Goal: Transaction & Acquisition: Purchase product/service

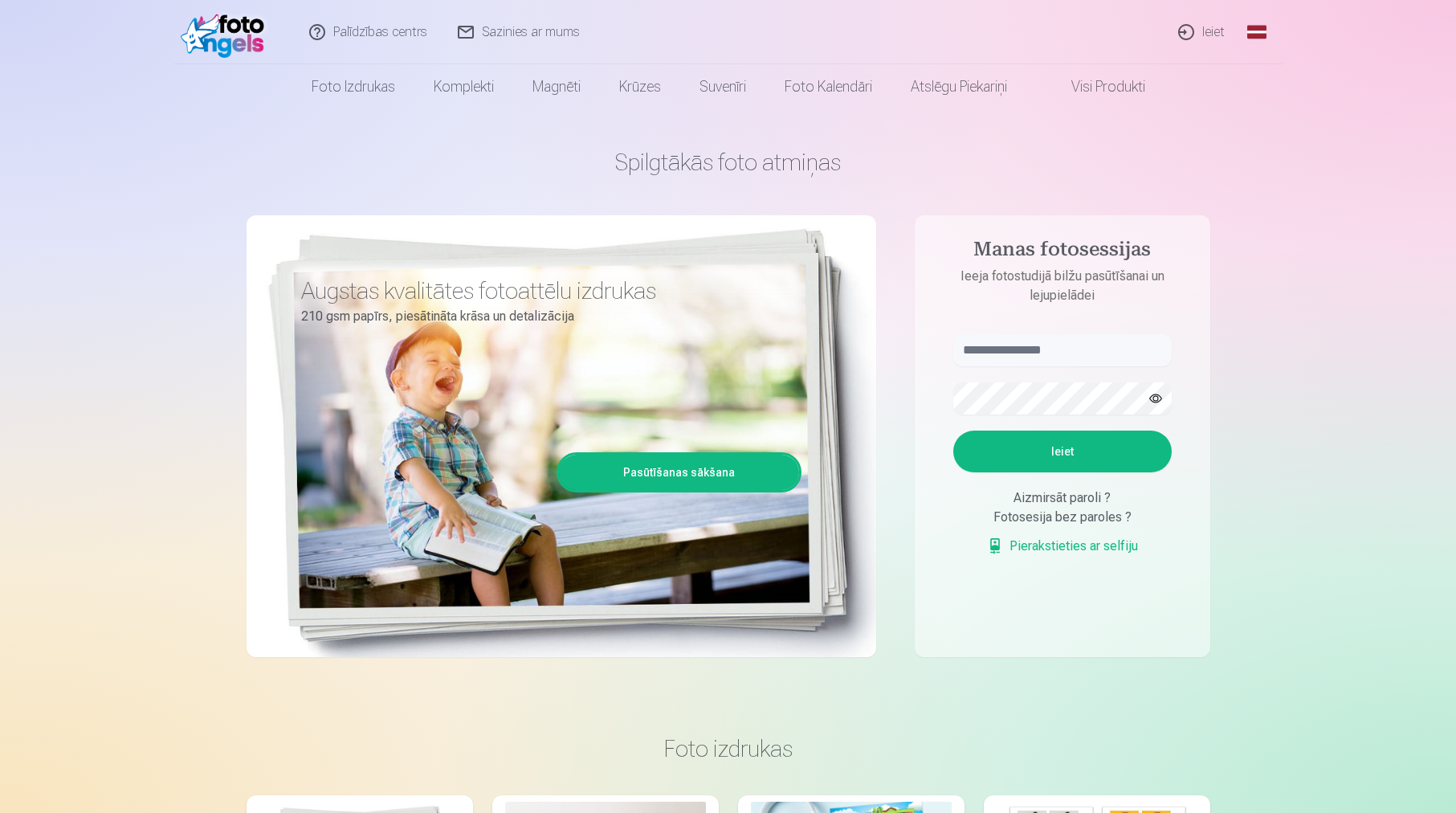
click at [1256, 28] on link "Global" at bounding box center [1257, 32] width 32 height 65
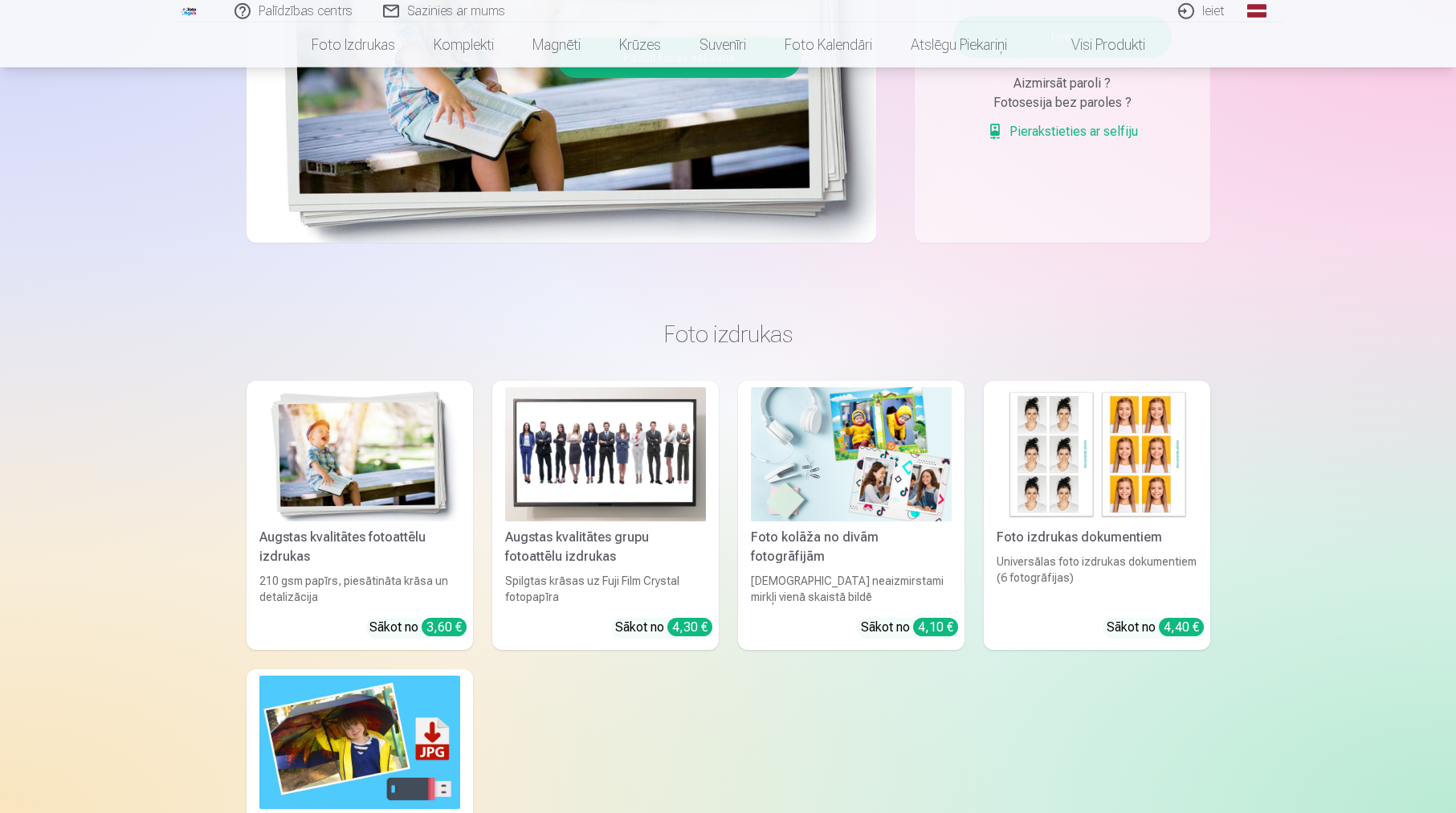
scroll to position [458, 0]
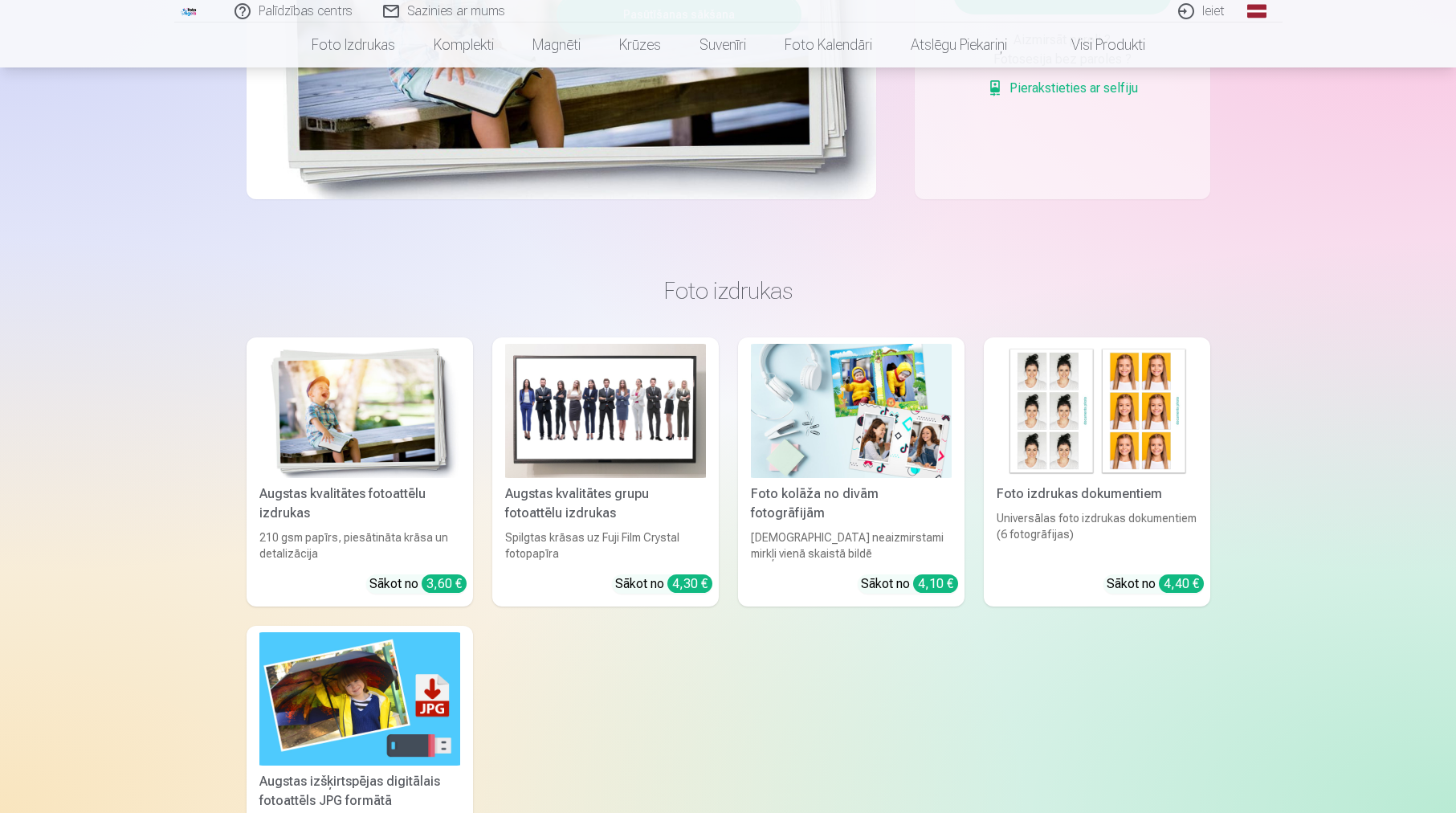
click at [650, 398] on img at bounding box center [606, 411] width 201 height 134
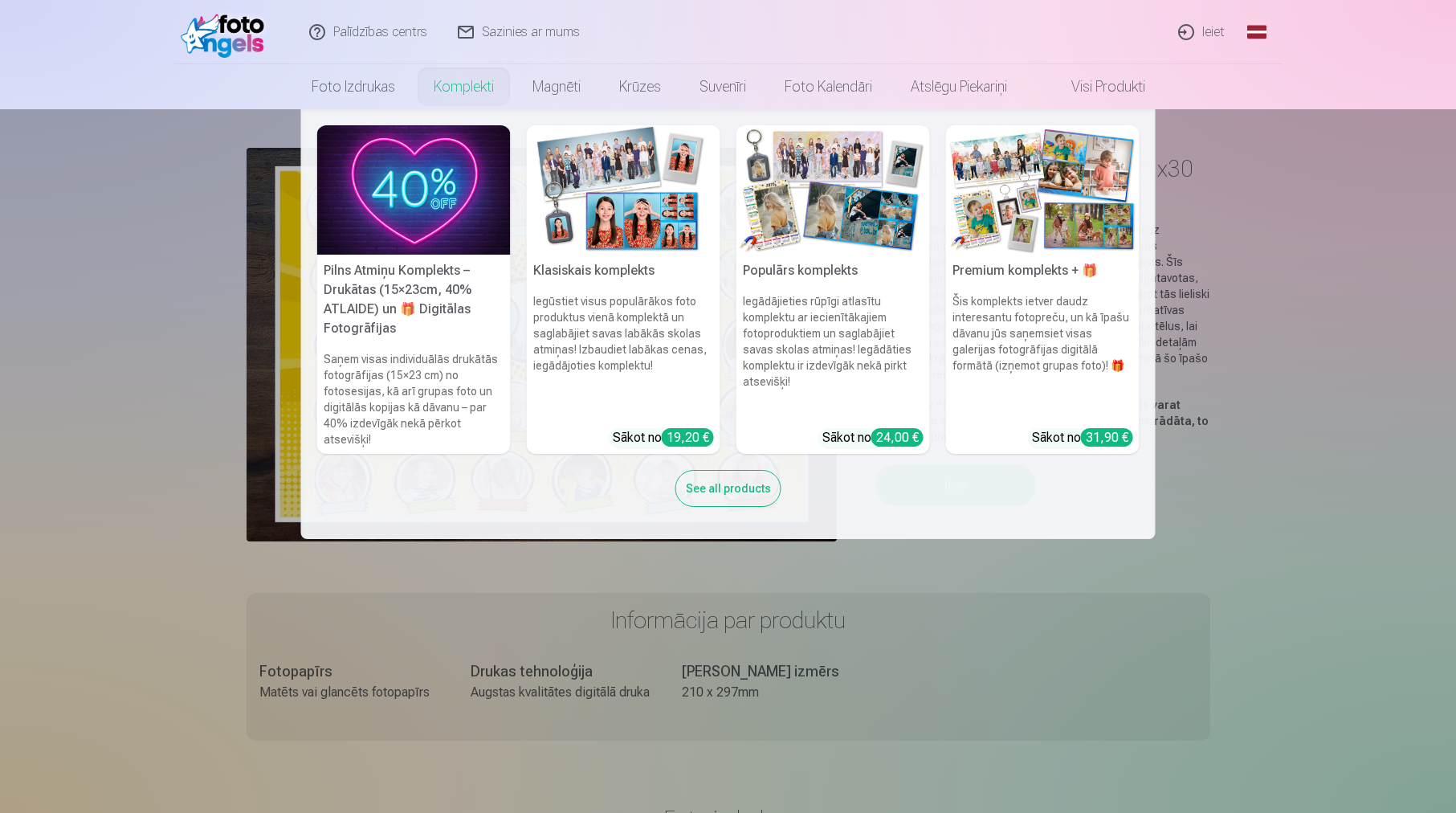
click at [747, 492] on div "See all products" at bounding box center [728, 489] width 106 height 37
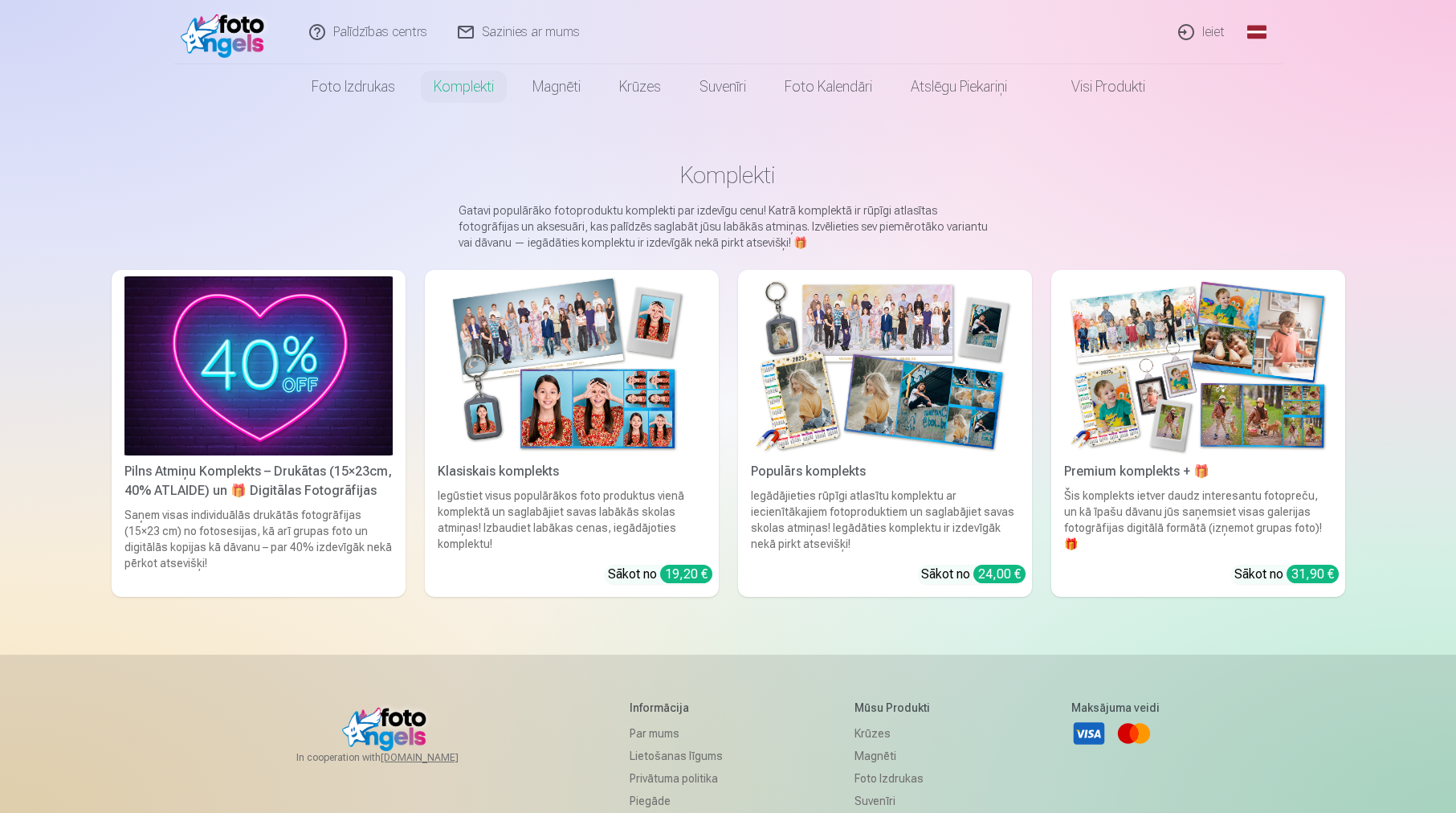
click at [578, 391] on img at bounding box center [572, 366] width 269 height 179
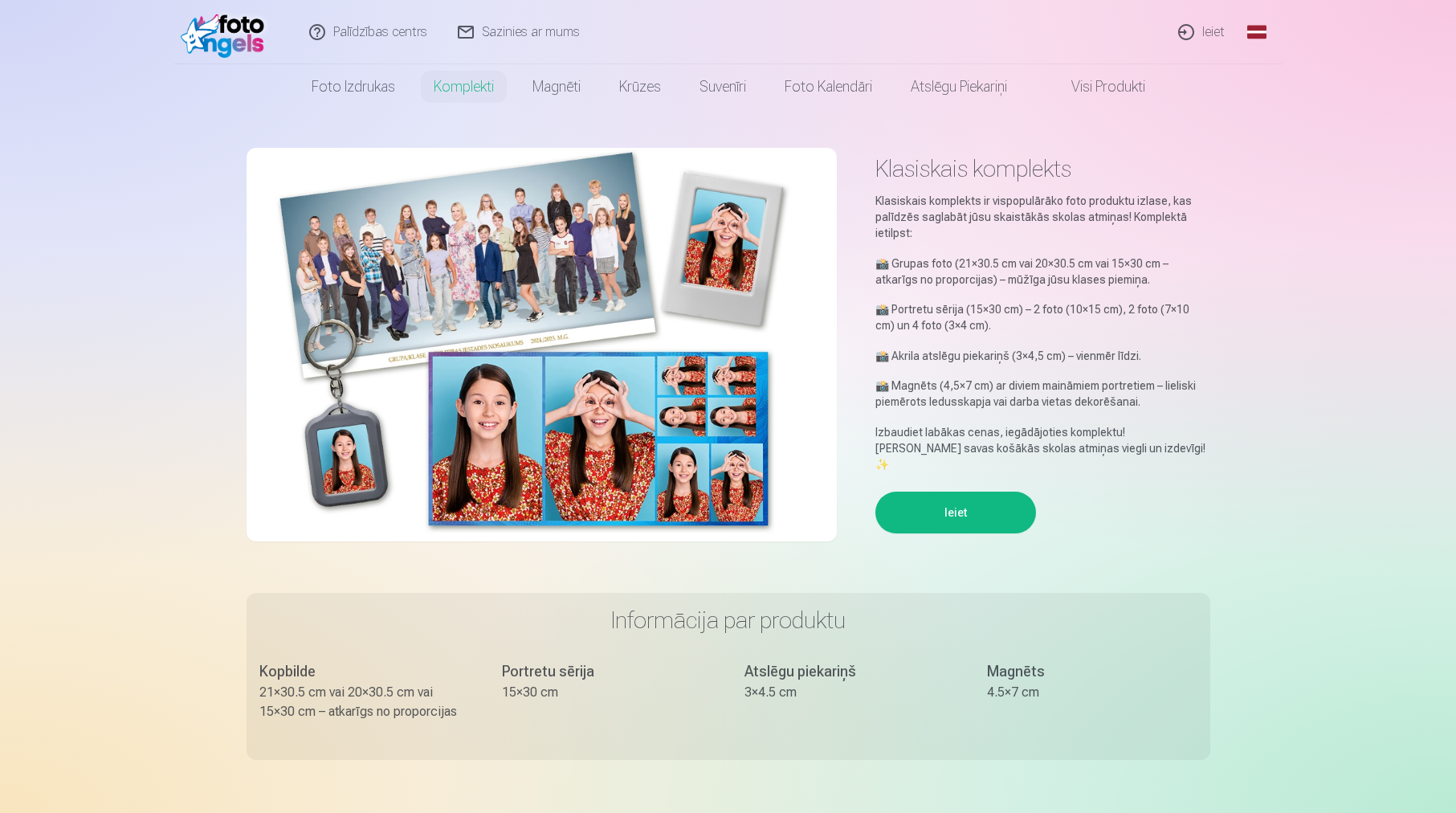
click at [565, 315] on img at bounding box center [542, 345] width 591 height 394
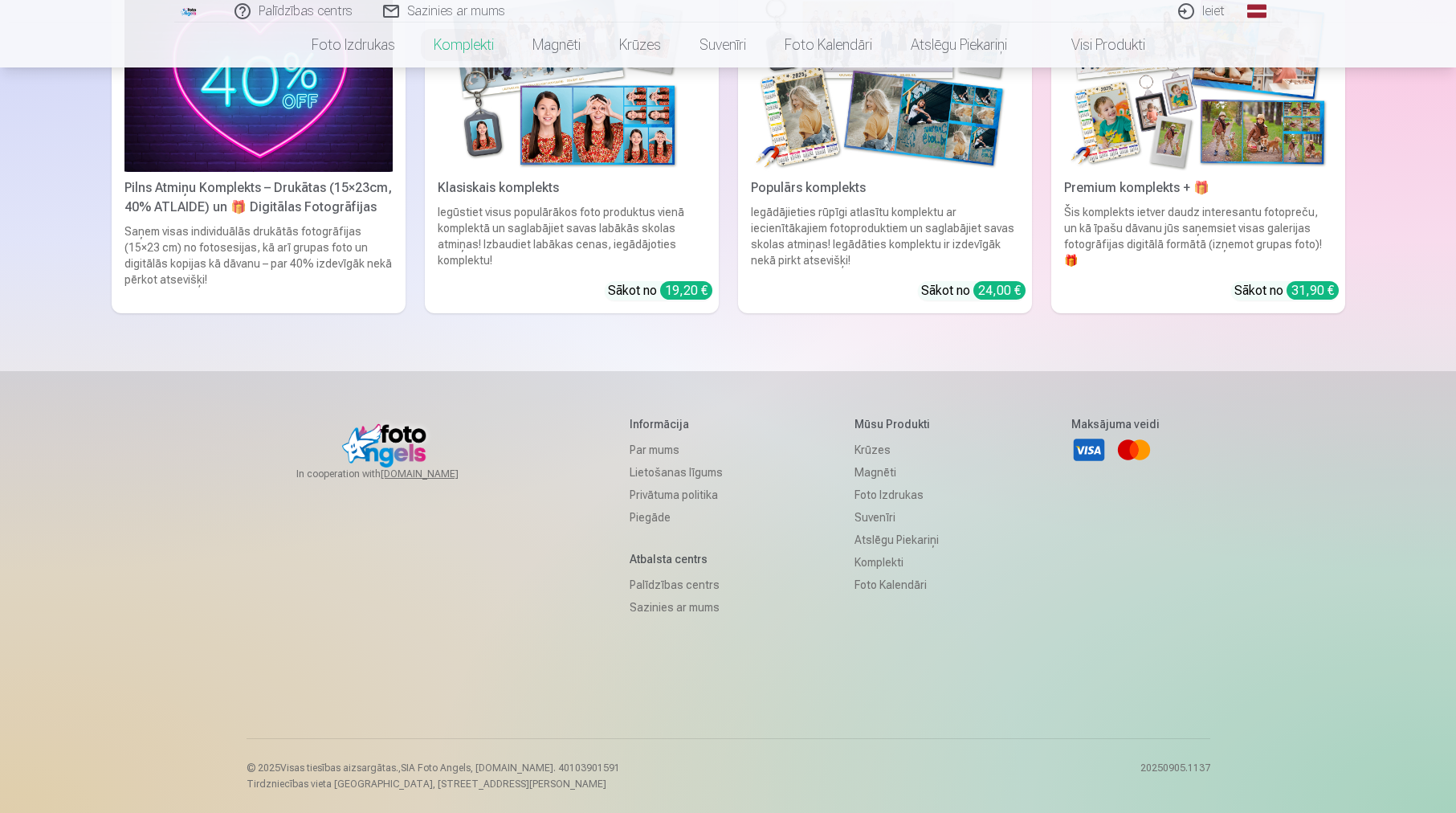
scroll to position [9, 0]
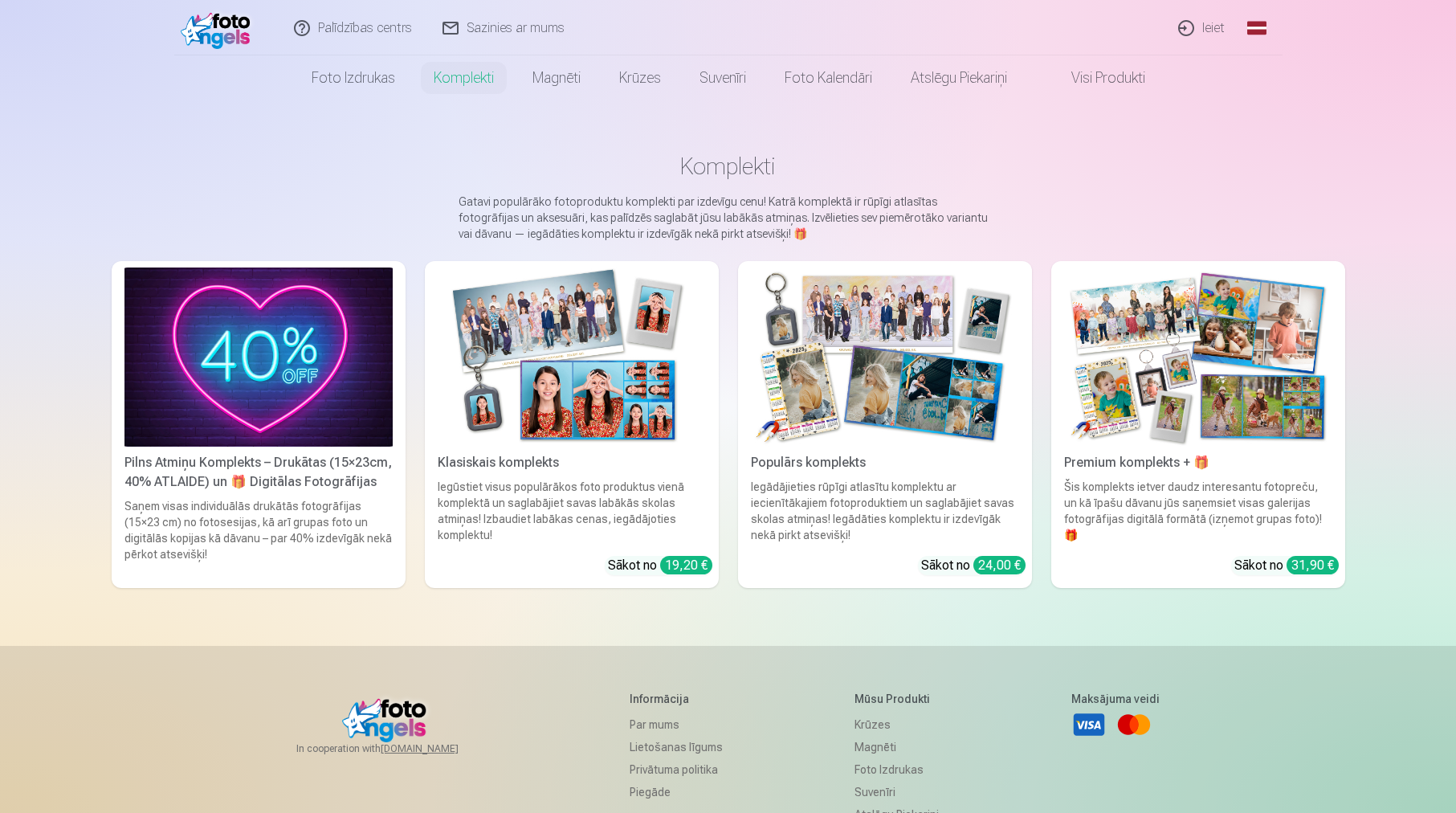
click at [932, 371] on img at bounding box center [885, 357] width 269 height 179
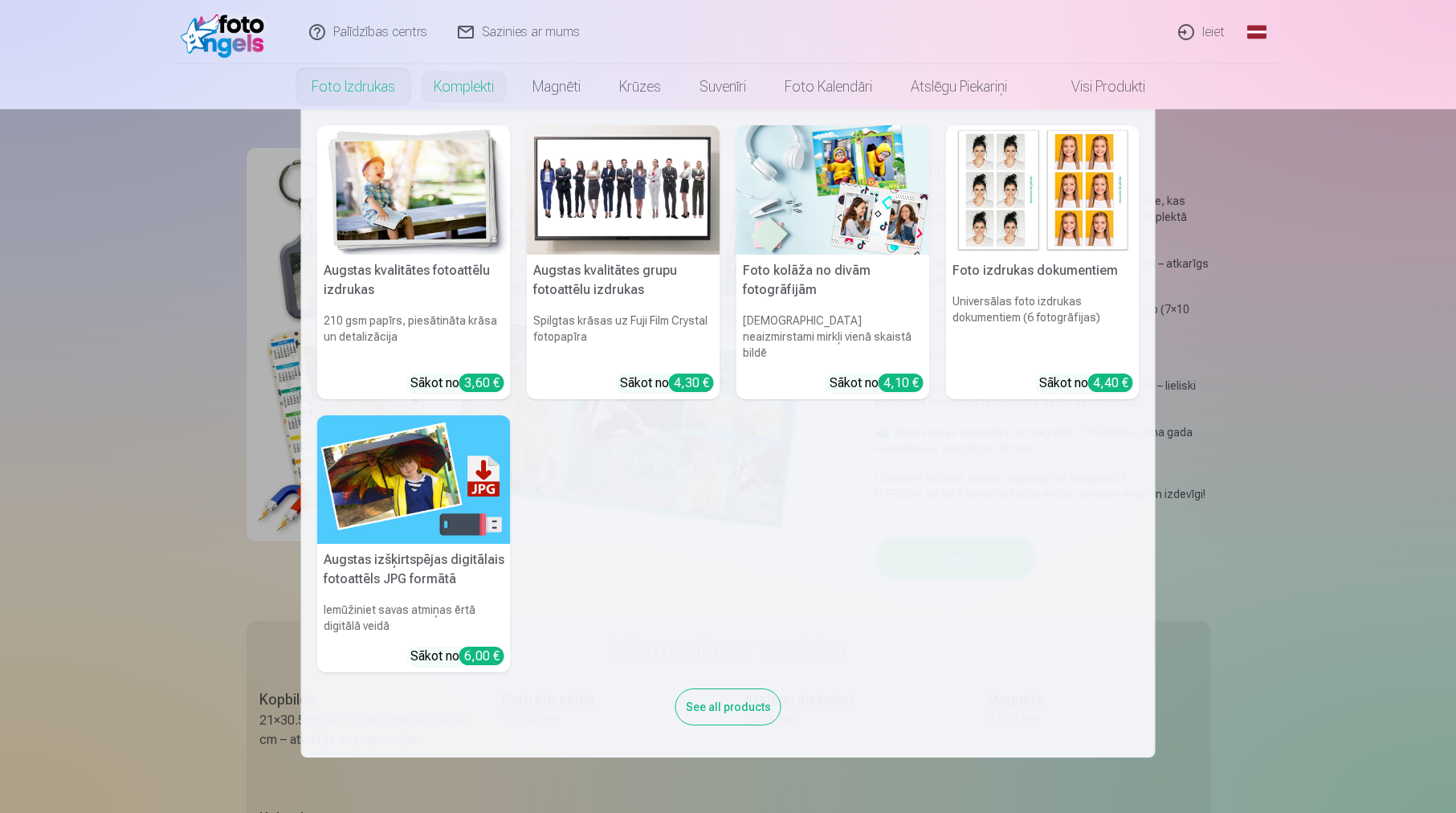
click at [126, 274] on nav "Augstas kvalitātes fotoattēlu izdrukas 210 gsm papīrs, piesātināta krāsa un det…" at bounding box center [728, 434] width 1456 height 649
